Goal: Information Seeking & Learning: Learn about a topic

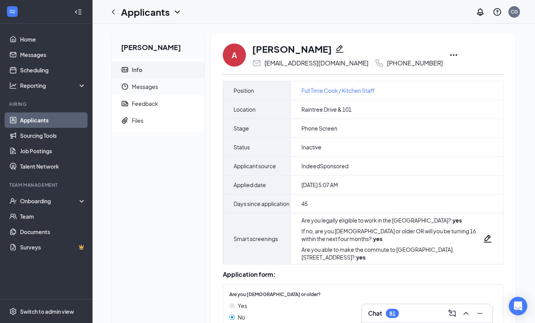
click at [155, 86] on span "Messages" at bounding box center [165, 86] width 66 height 17
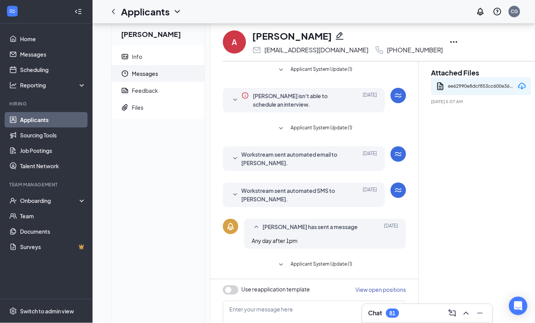
scroll to position [30, 0]
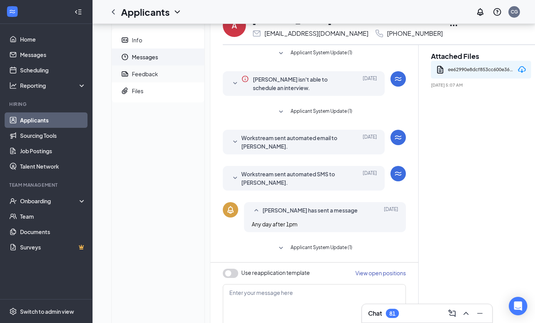
click at [153, 74] on div "Feedback" at bounding box center [145, 74] width 26 height 8
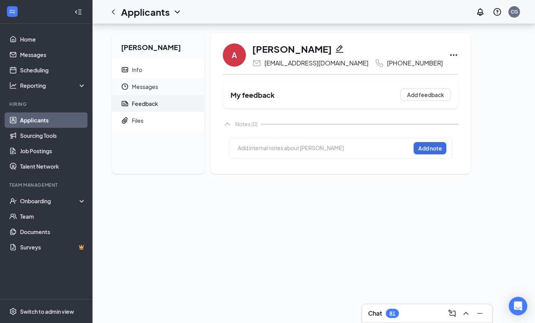
click at [148, 78] on span "Messages" at bounding box center [165, 86] width 66 height 17
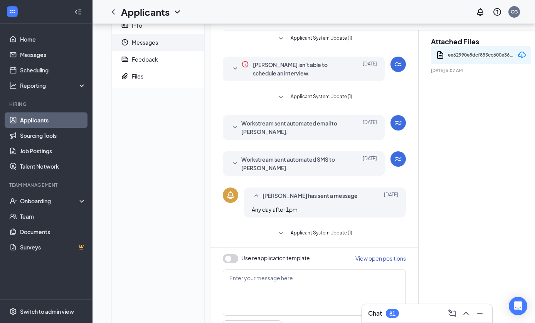
scroll to position [40, 0]
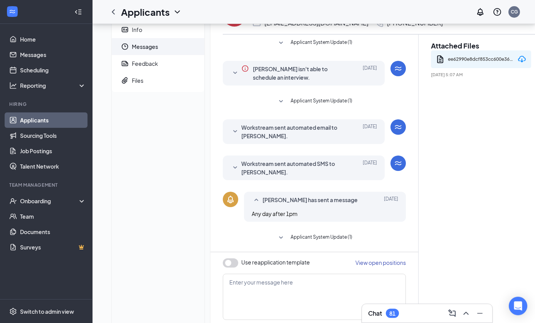
click at [235, 69] on icon "SmallChevronDown" at bounding box center [234, 73] width 9 height 9
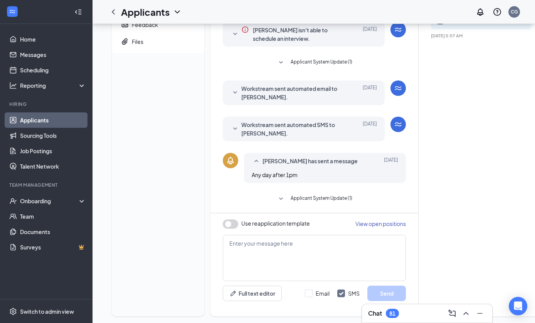
scroll to position [88, 0]
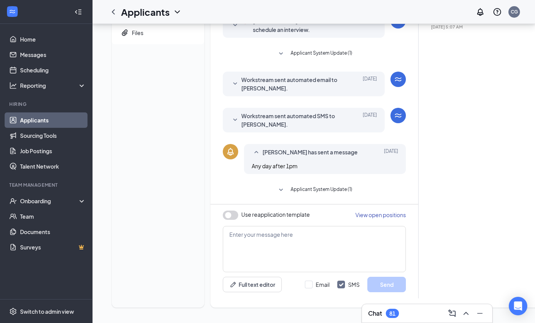
click at [240, 122] on div "Workstream sent automated SMS to [PERSON_NAME]. [DATE]" at bounding box center [303, 120] width 146 height 17
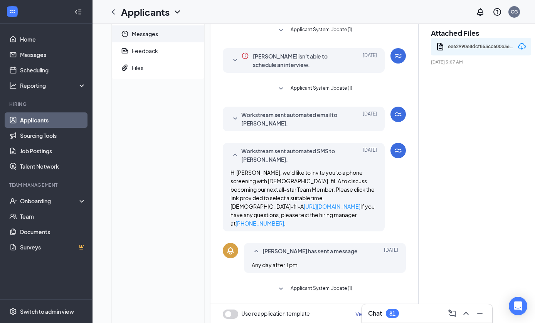
scroll to position [0, 0]
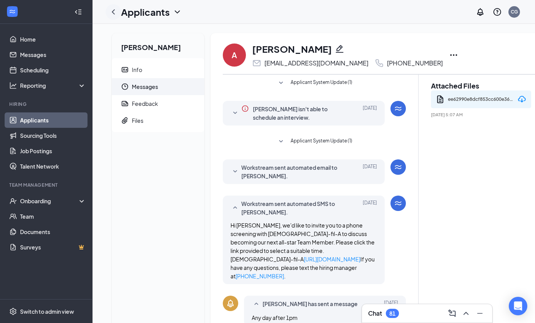
click at [111, 13] on icon "ChevronLeft" at bounding box center [113, 11] width 9 height 9
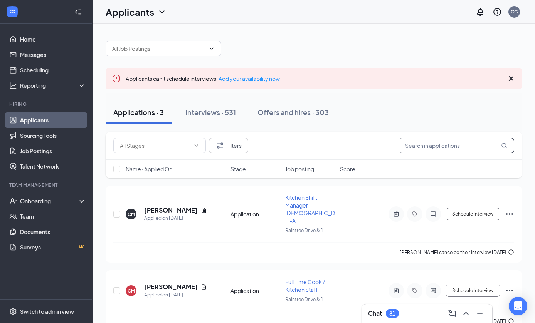
click at [449, 139] on input "text" at bounding box center [456, 145] width 116 height 15
type input "L"
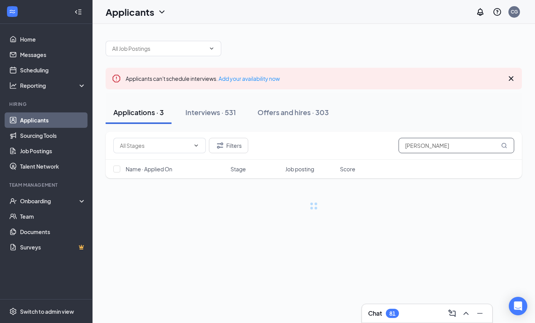
type input "[PERSON_NAME]"
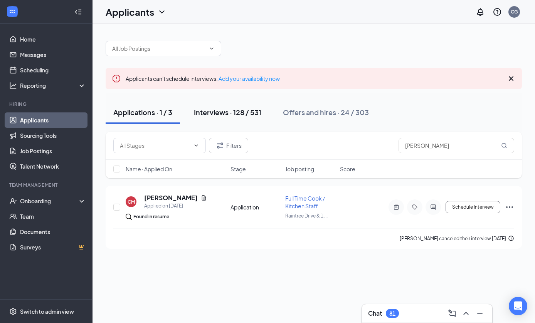
click at [227, 114] on div "Interviews · 128 / 531" at bounding box center [227, 112] width 67 height 10
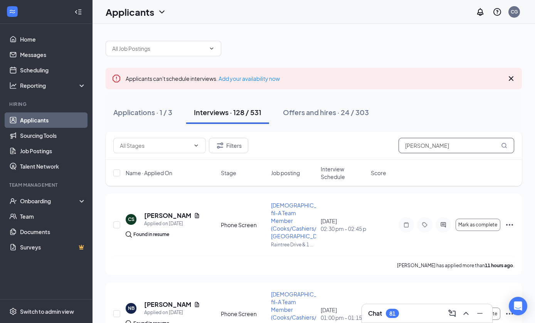
click at [443, 146] on input "[PERSON_NAME]" at bounding box center [456, 145] width 116 height 15
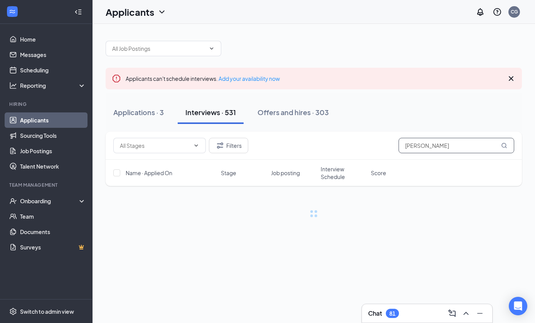
type input "[PERSON_NAME]"
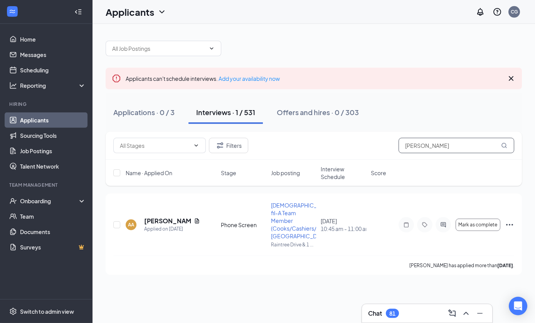
scroll to position [30, 0]
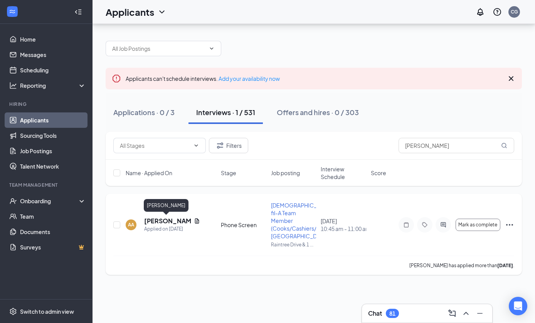
click at [148, 217] on h5 "[PERSON_NAME]" at bounding box center [167, 221] width 47 height 8
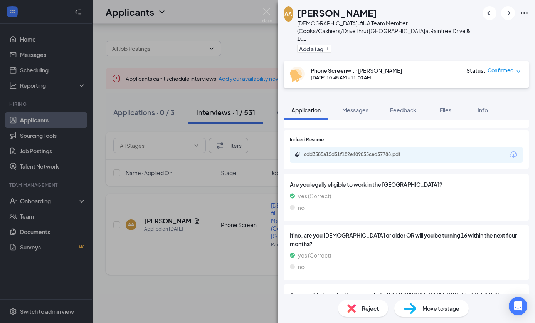
scroll to position [446, 0]
click at [436, 147] on div "cdd3585a15d51f182e409055ced57788.pdf" at bounding box center [406, 155] width 233 height 16
click at [348, 151] on div "cdd3585a15d51f182e409055ced57788.pdf" at bounding box center [356, 154] width 125 height 7
